Goal: Information Seeking & Learning: Learn about a topic

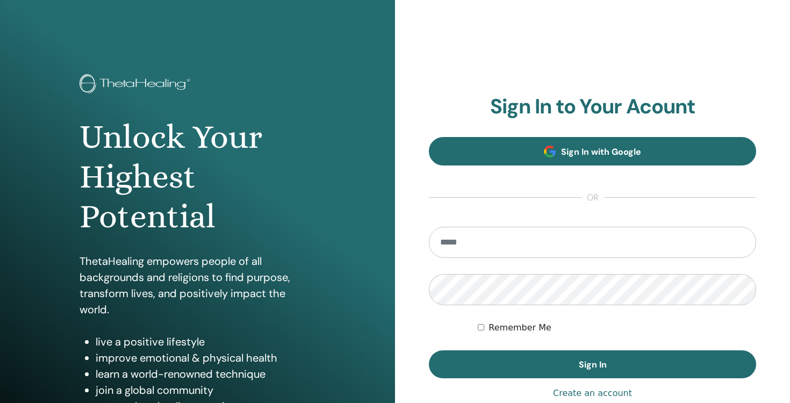
click at [519, 159] on link "Sign In with Google" at bounding box center [592, 151] width 327 height 28
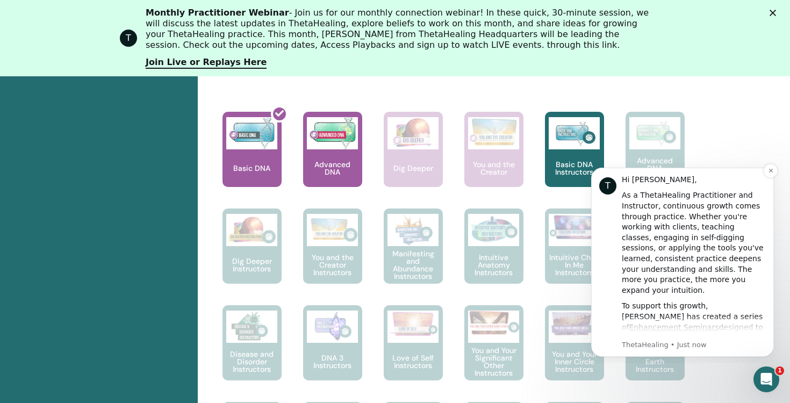
scroll to position [482, 0]
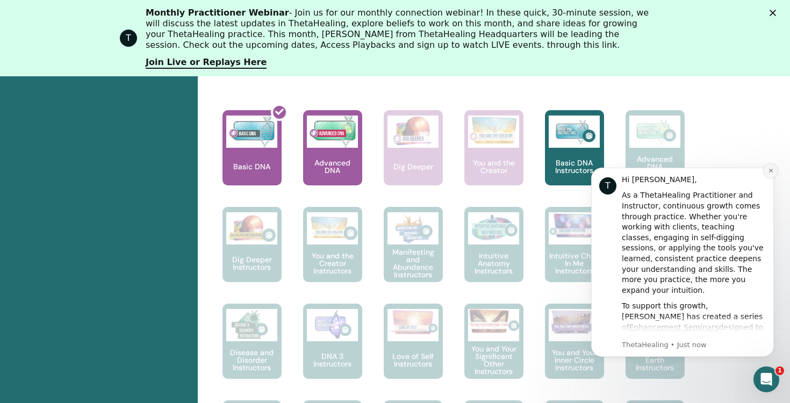
click at [768, 169] on icon "Dismiss notification" at bounding box center [771, 171] width 6 height 6
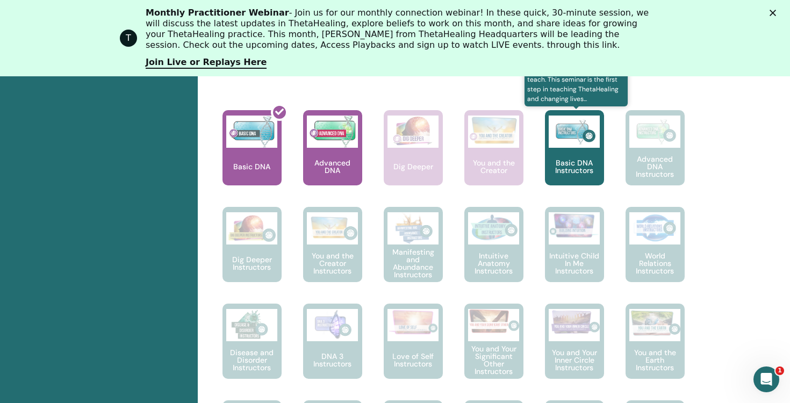
click at [576, 154] on div "Basic DNA Instructors" at bounding box center [574, 147] width 59 height 75
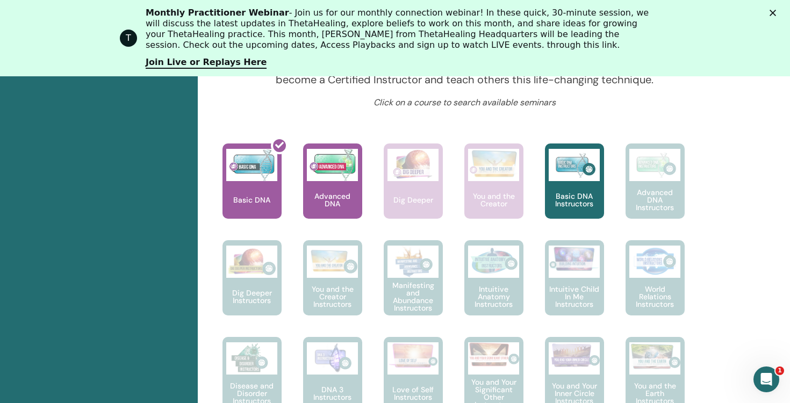
scroll to position [438, 0]
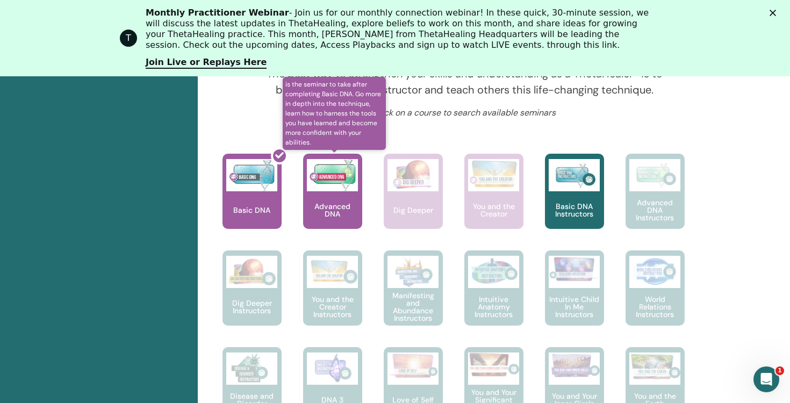
click at [334, 183] on img at bounding box center [332, 175] width 51 height 32
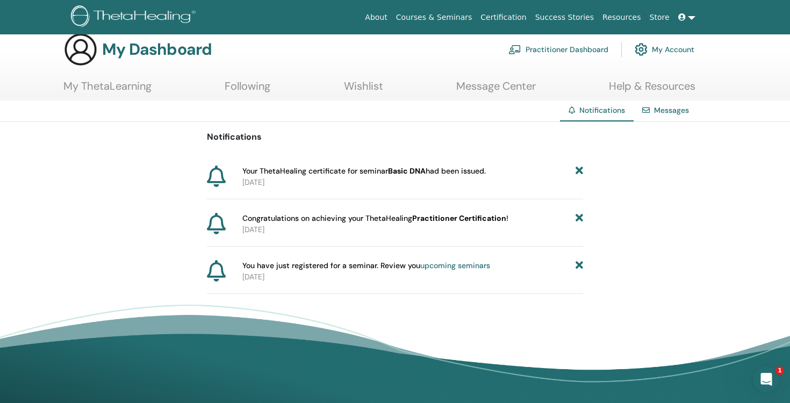
scroll to position [16, 0]
click at [502, 91] on link "Message Center" at bounding box center [496, 89] width 80 height 21
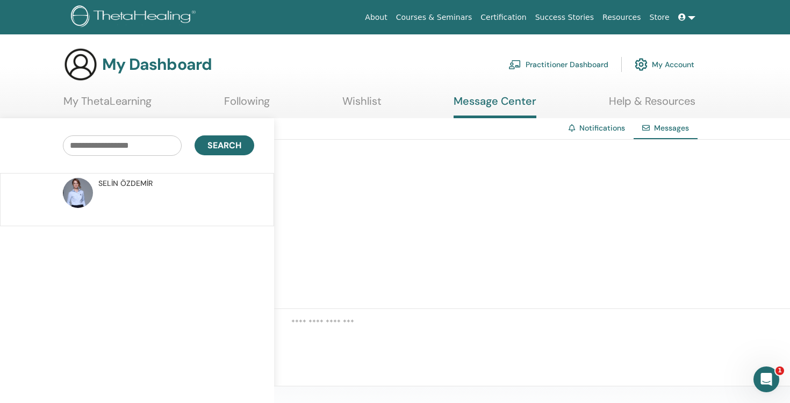
click at [118, 97] on link "My ThetaLearning" at bounding box center [107, 105] width 88 height 21
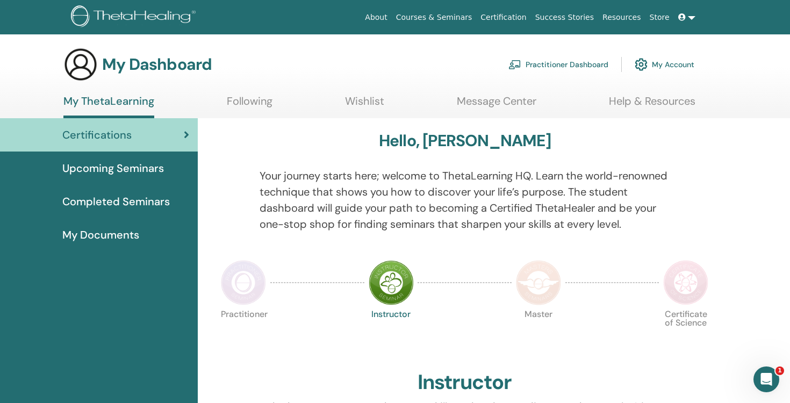
click at [505, 101] on link "Message Center" at bounding box center [497, 105] width 80 height 21
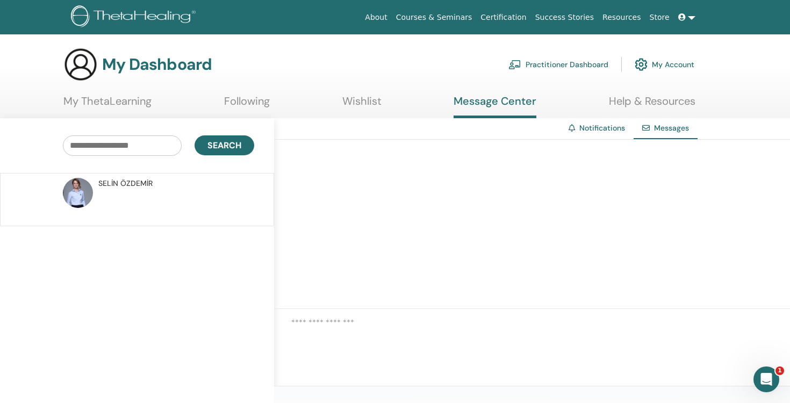
click at [78, 208] on img at bounding box center [78, 193] width 30 height 30
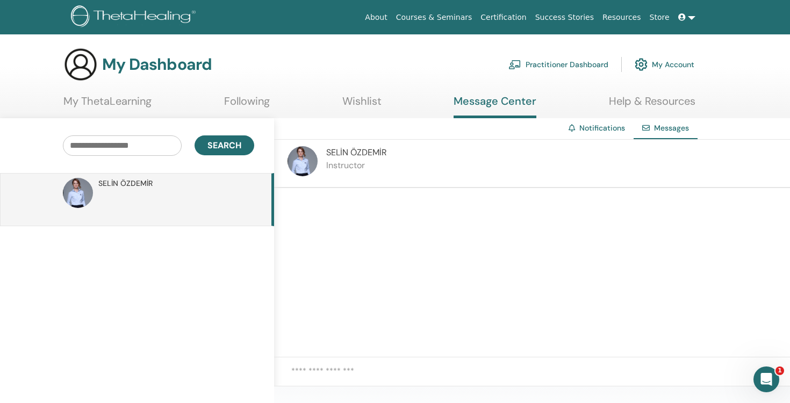
click at [256, 103] on link "Following" at bounding box center [247, 105] width 46 height 21
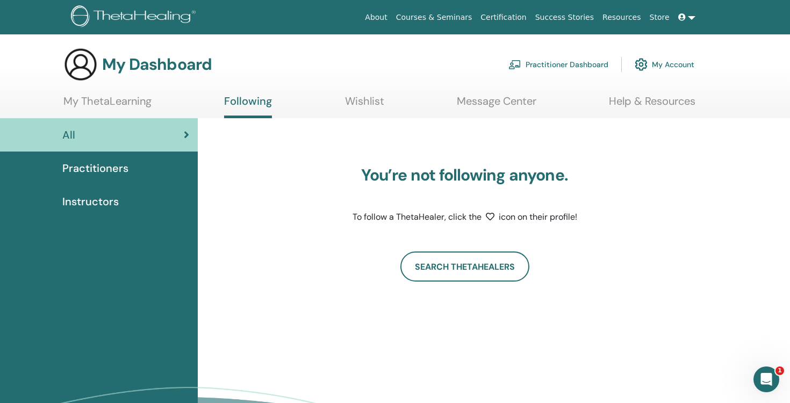
click at [120, 106] on link "My ThetaLearning" at bounding box center [107, 105] width 88 height 21
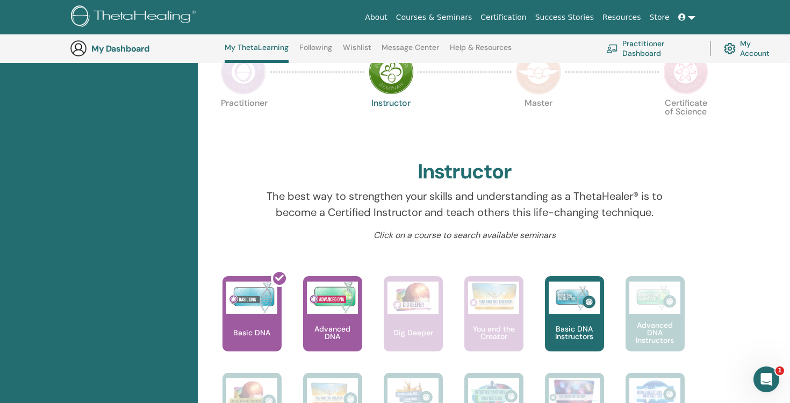
scroll to position [299, 0]
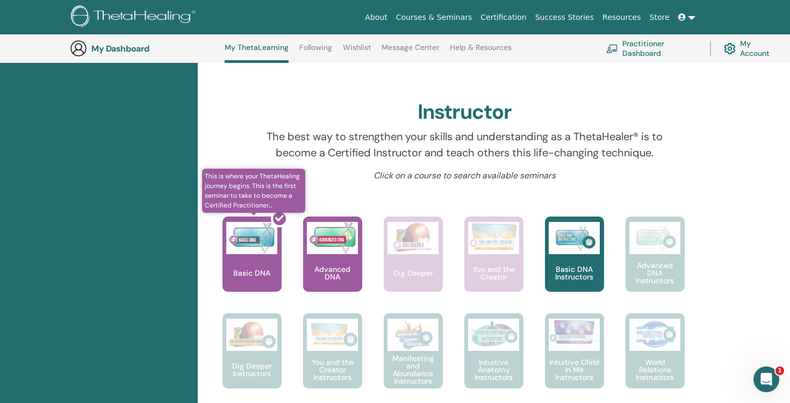
click at [263, 258] on div at bounding box center [258, 258] width 59 height 97
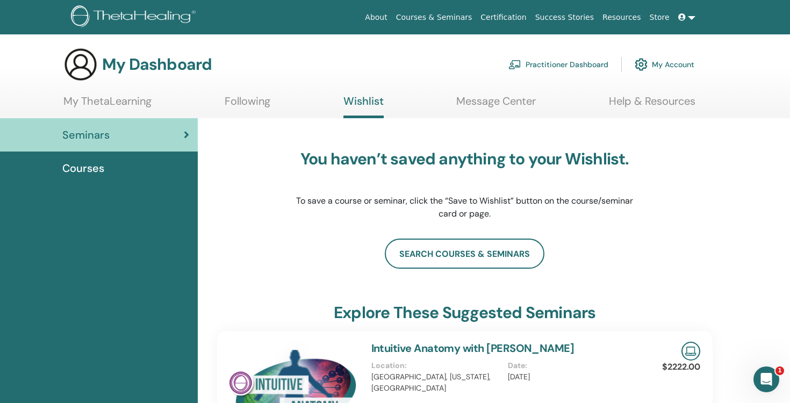
click at [652, 63] on link "My Account" at bounding box center [665, 65] width 60 height 24
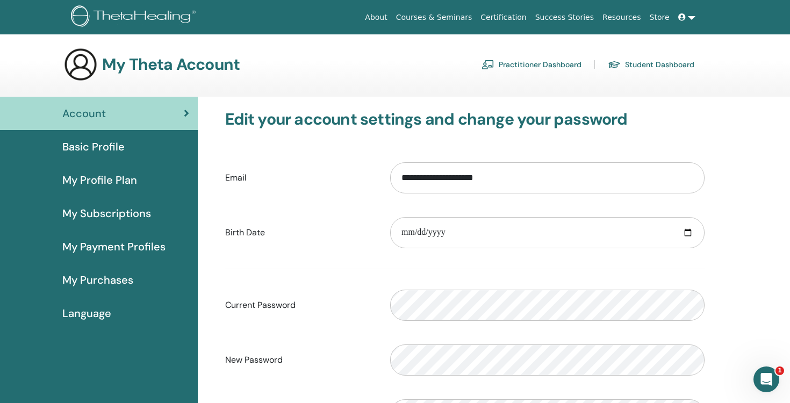
click at [518, 14] on link "Certification" at bounding box center [503, 18] width 54 height 20
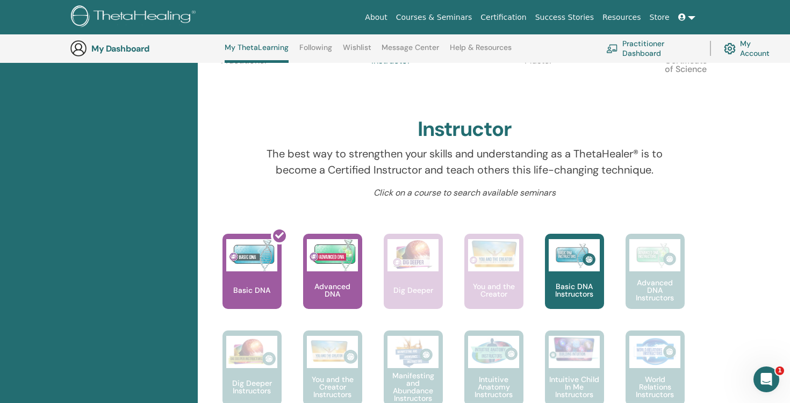
scroll to position [289, 0]
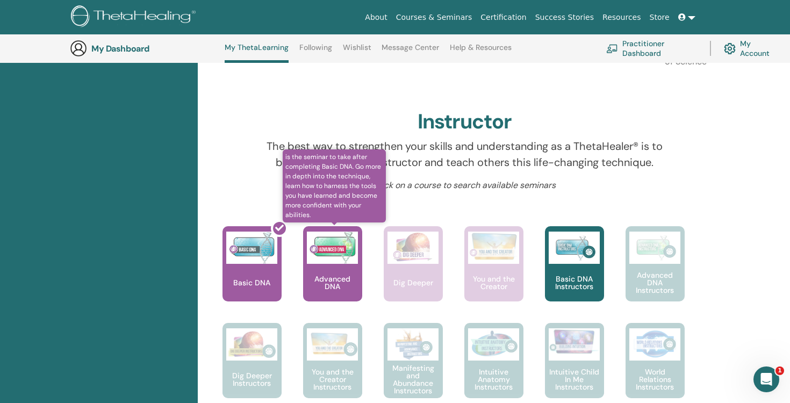
click at [336, 249] on img at bounding box center [332, 248] width 51 height 32
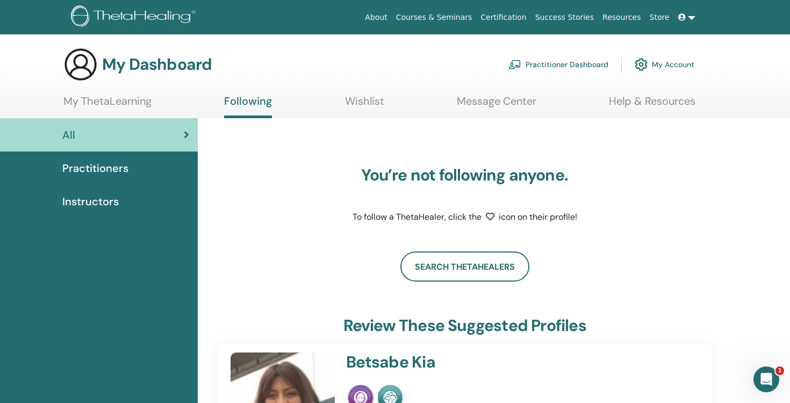
click at [687, 17] on span at bounding box center [684, 17] width 10 height 9
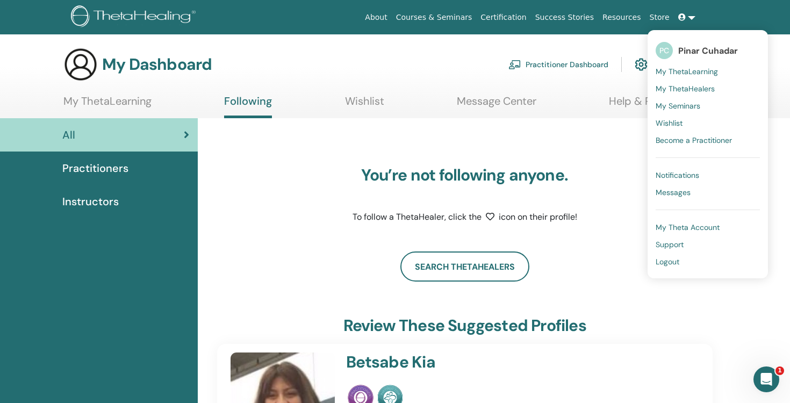
click at [686, 75] on span "My ThetaLearning" at bounding box center [687, 72] width 62 height 10
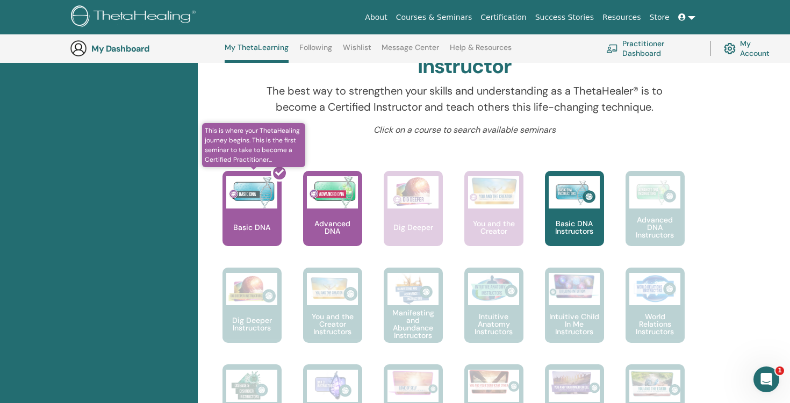
click at [278, 217] on div at bounding box center [258, 213] width 59 height 97
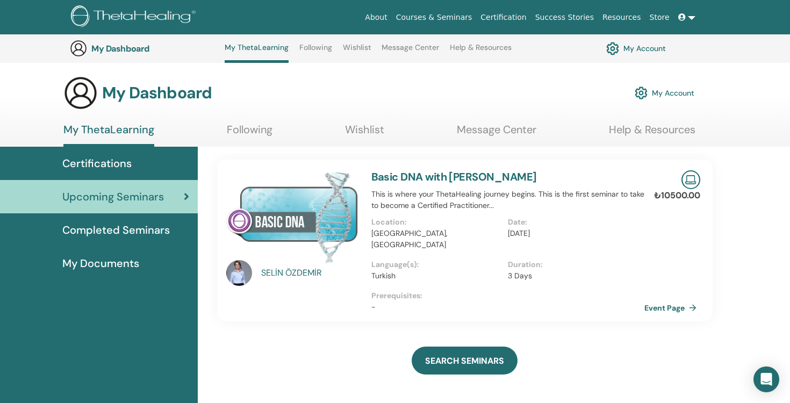
scroll to position [173, 0]
